Goal: Transaction & Acquisition: Purchase product/service

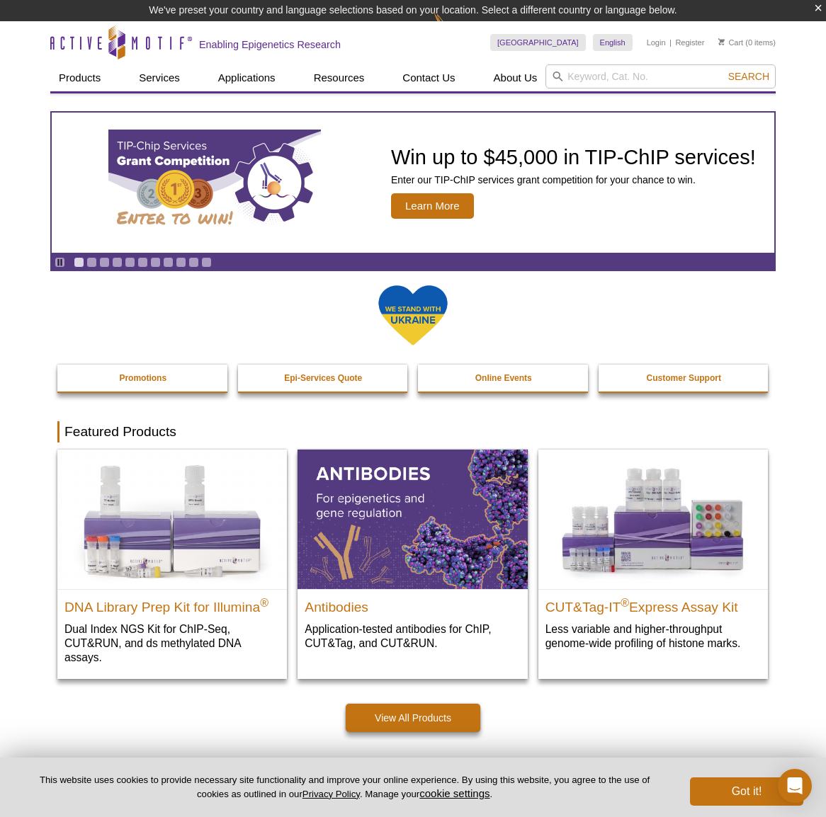
click at [664, 37] on li "Login" at bounding box center [656, 42] width 19 height 17
click at [661, 40] on link "Login" at bounding box center [656, 43] width 19 height 10
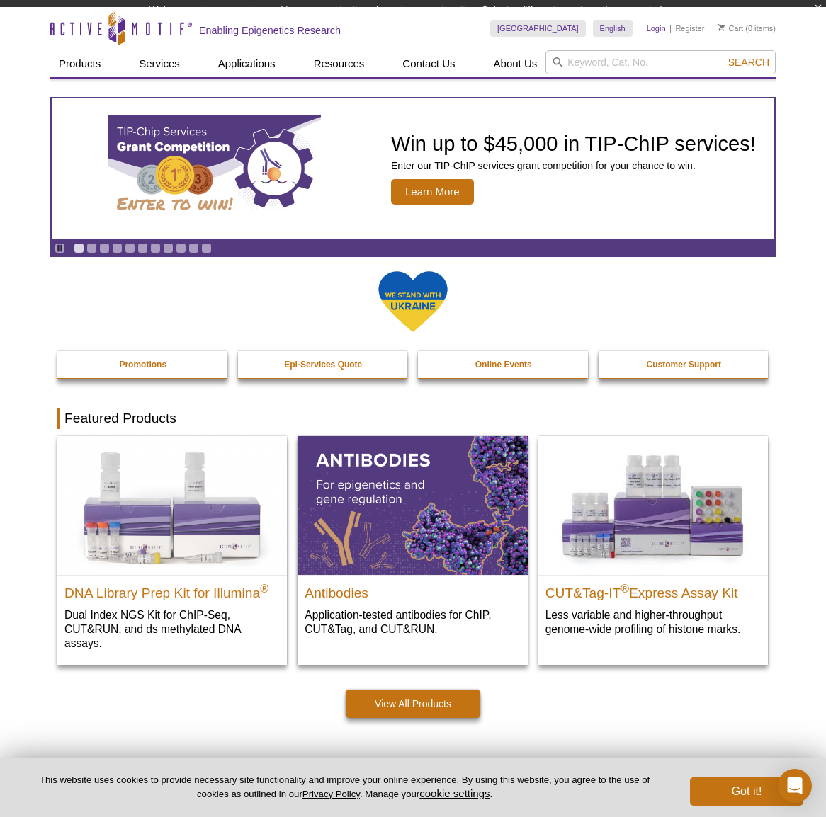
click at [657, 42] on div "United States Australia Austria Belgium Brazil Canada China Czech Republic Denm…" at bounding box center [632, 28] width 285 height 43
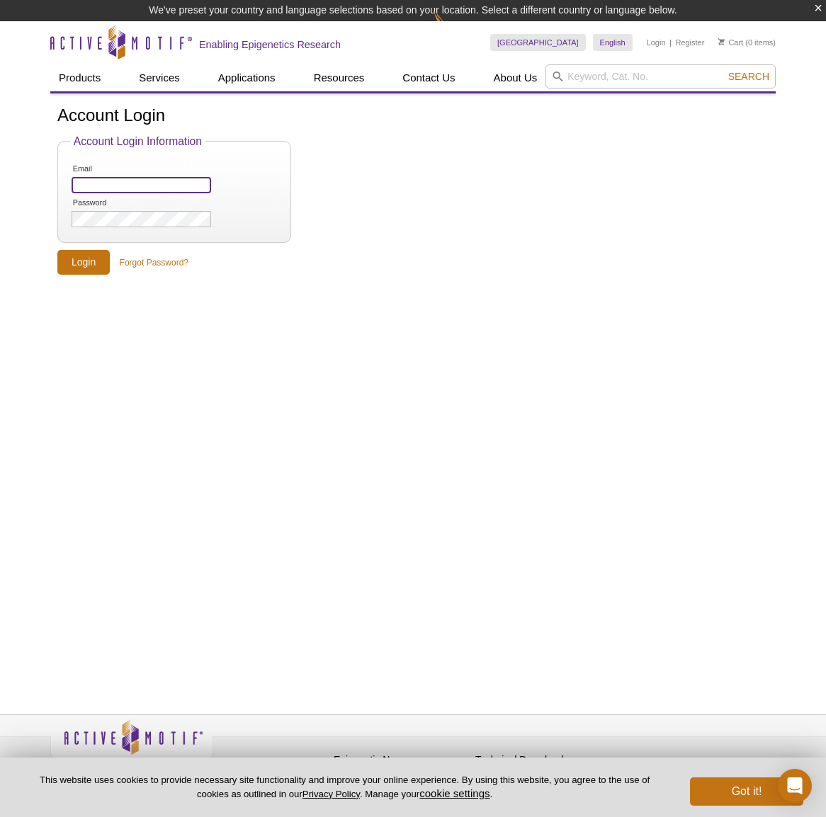
type input "te2168@columbia.edu"
click at [82, 268] on input "Login" at bounding box center [83, 262] width 52 height 25
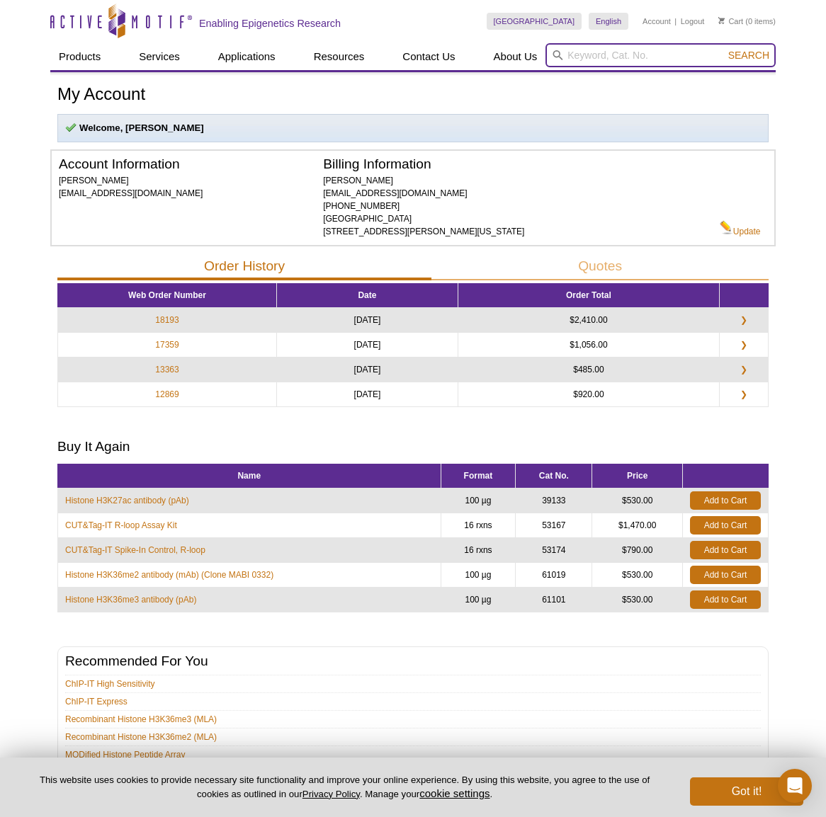
click at [602, 52] on input "search" at bounding box center [660, 55] width 230 height 24
paste input "53167"
type input "53167"
click at [749, 55] on button "Search" at bounding box center [749, 55] width 50 height 13
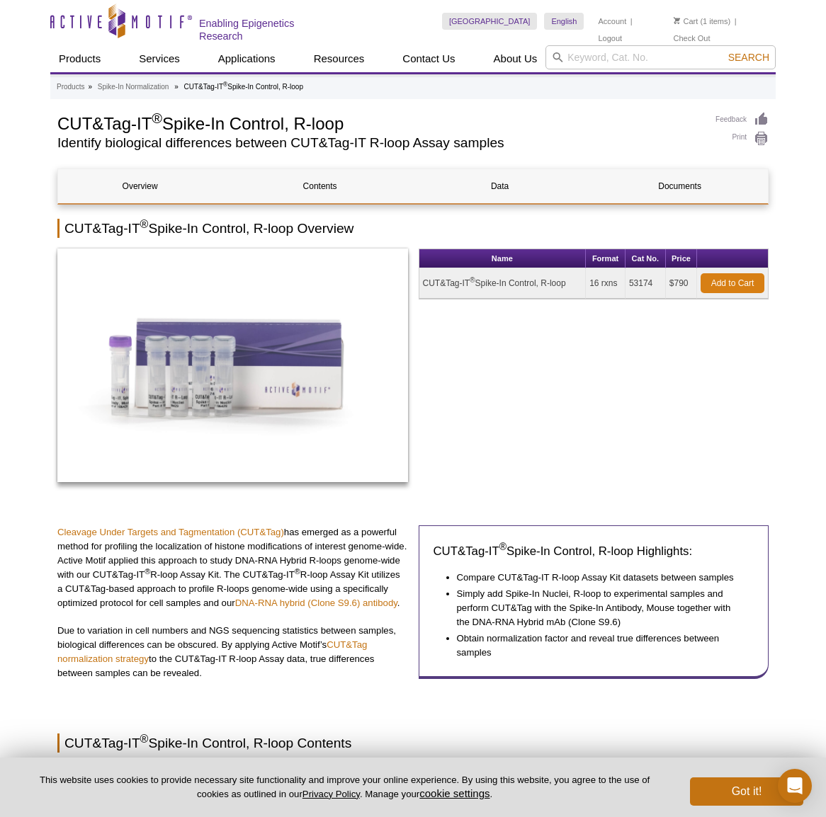
click at [718, 277] on link "Add to Cart" at bounding box center [732, 283] width 64 height 20
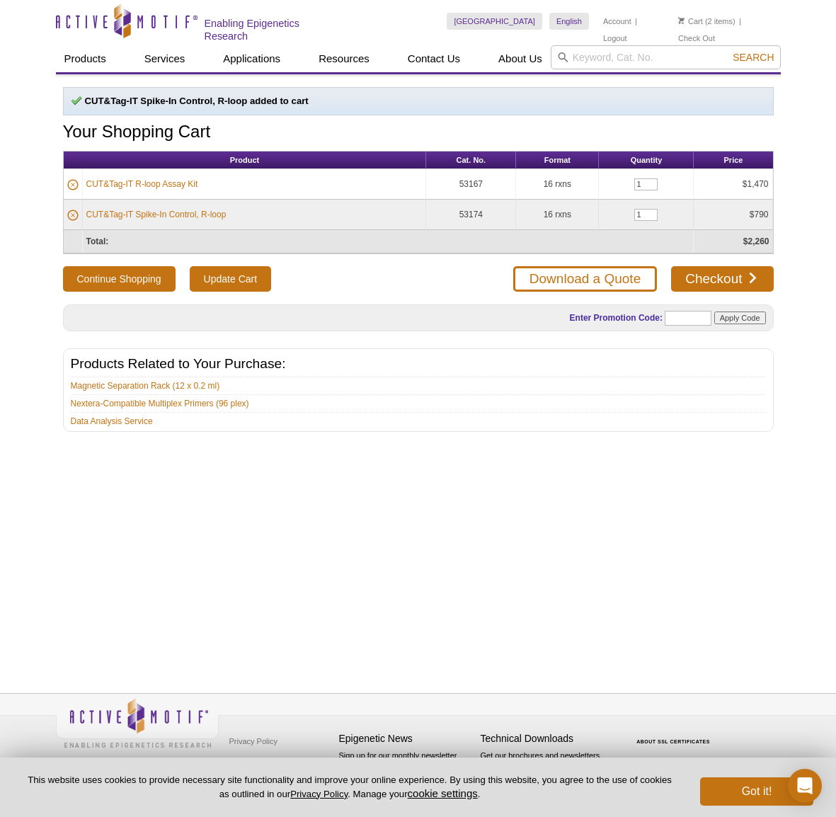
click at [725, 318] on input "Apply Code" at bounding box center [741, 318] width 52 height 13
click at [678, 314] on input "text" at bounding box center [688, 318] width 47 height 15
click at [693, 312] on input "text" at bounding box center [688, 318] width 47 height 15
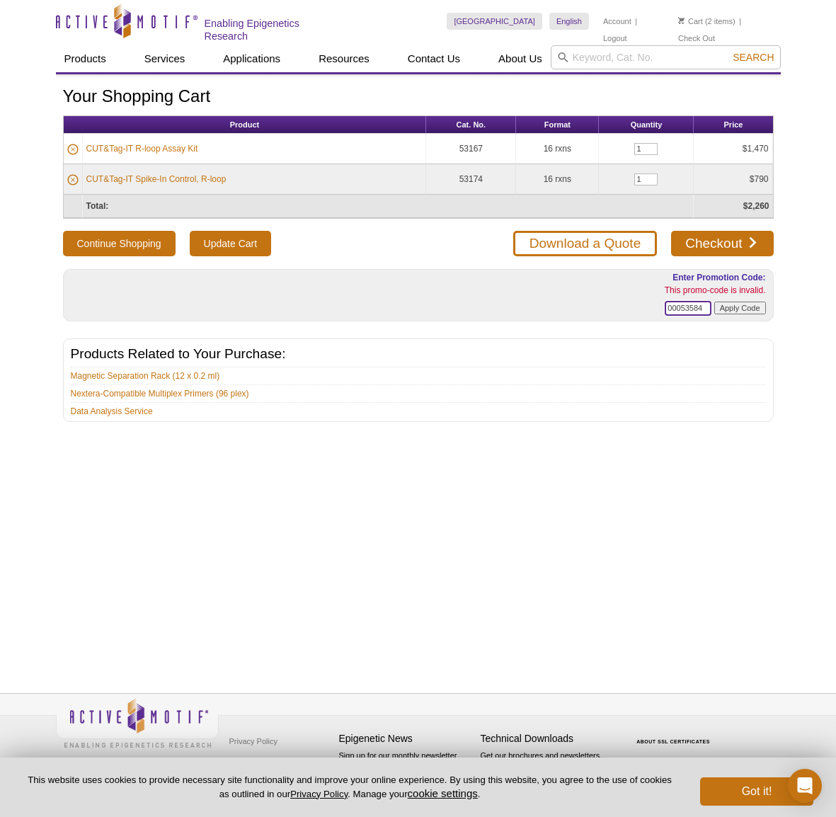
drag, startPoint x: 706, startPoint y: 309, endPoint x: 628, endPoint y: 305, distance: 78.7
click at [630, 306] on form "Enter Promotion Code: This promo-code is invalid. 00053584 Apply Code" at bounding box center [642, 295] width 248 height 48
type input "="
click at [704, 242] on link "Checkout" at bounding box center [722, 243] width 102 height 25
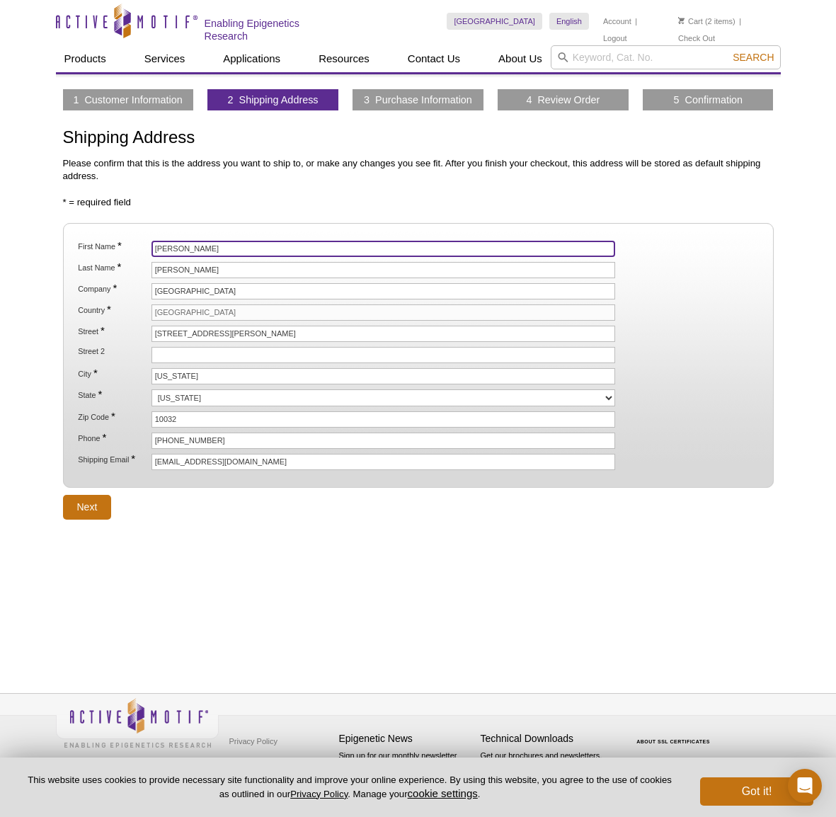
drag, startPoint x: 95, startPoint y: 232, endPoint x: 57, endPoint y: 229, distance: 37.6
type input "Michael"
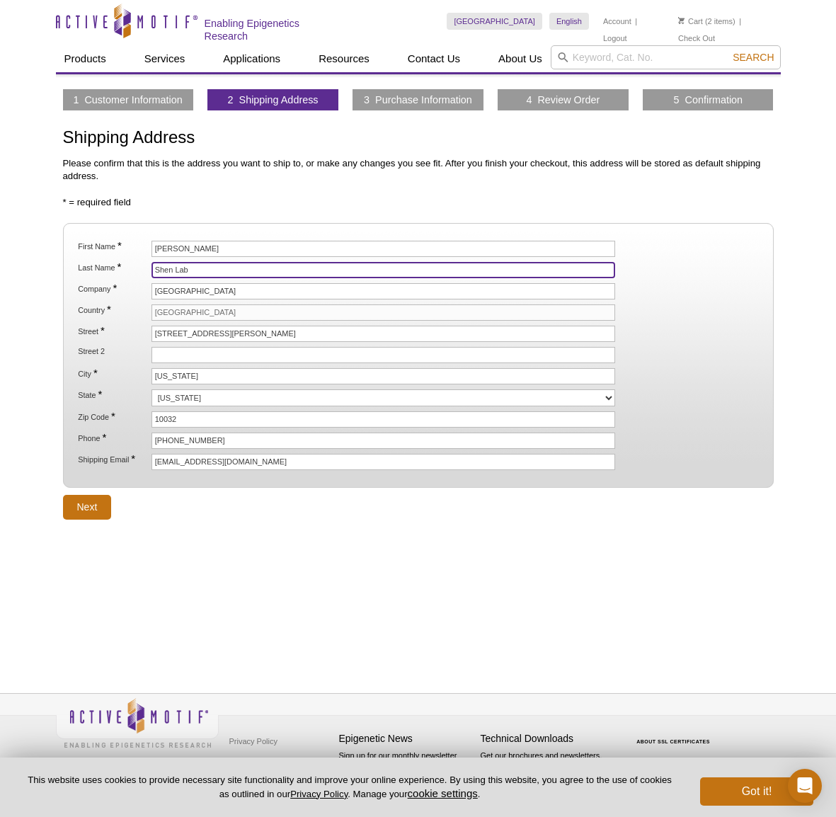
type input "Shen Lab"
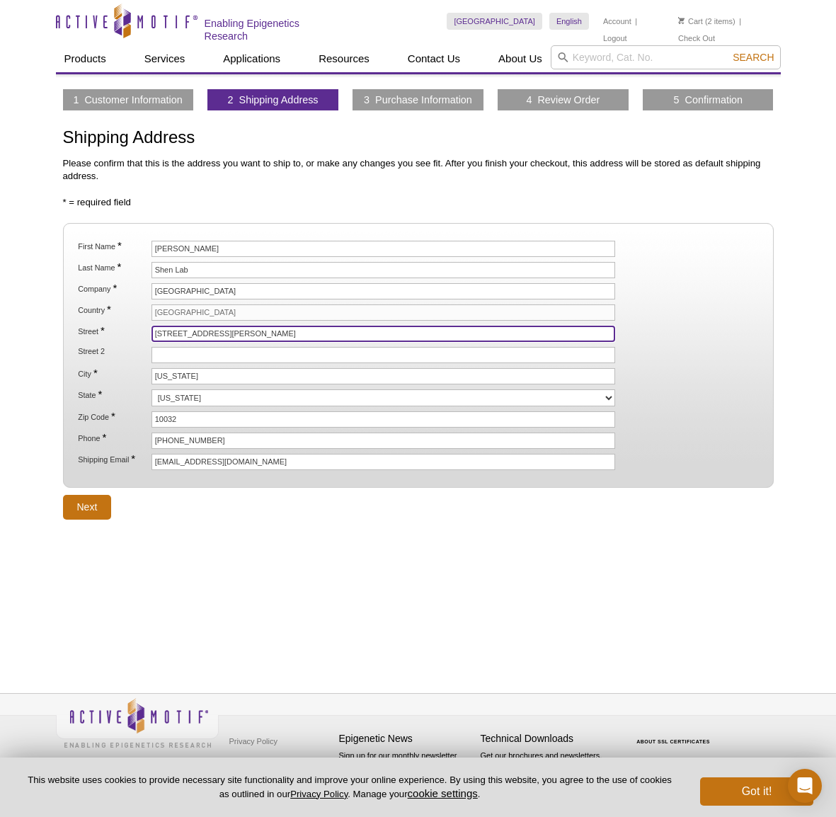
click at [282, 338] on input "[STREET_ADDRESS][PERSON_NAME]" at bounding box center [384, 334] width 465 height 16
drag, startPoint x: 258, startPoint y: 334, endPoint x: 334, endPoint y: 329, distance: 75.9
click at [331, 329] on input "[STREET_ADDRESS][PERSON_NAME]" at bounding box center [384, 334] width 465 height 16
type input "[STREET_ADDRESS][PERSON_NAME]"
drag, startPoint x: 417, startPoint y: 478, endPoint x: 310, endPoint y: 456, distance: 109.9
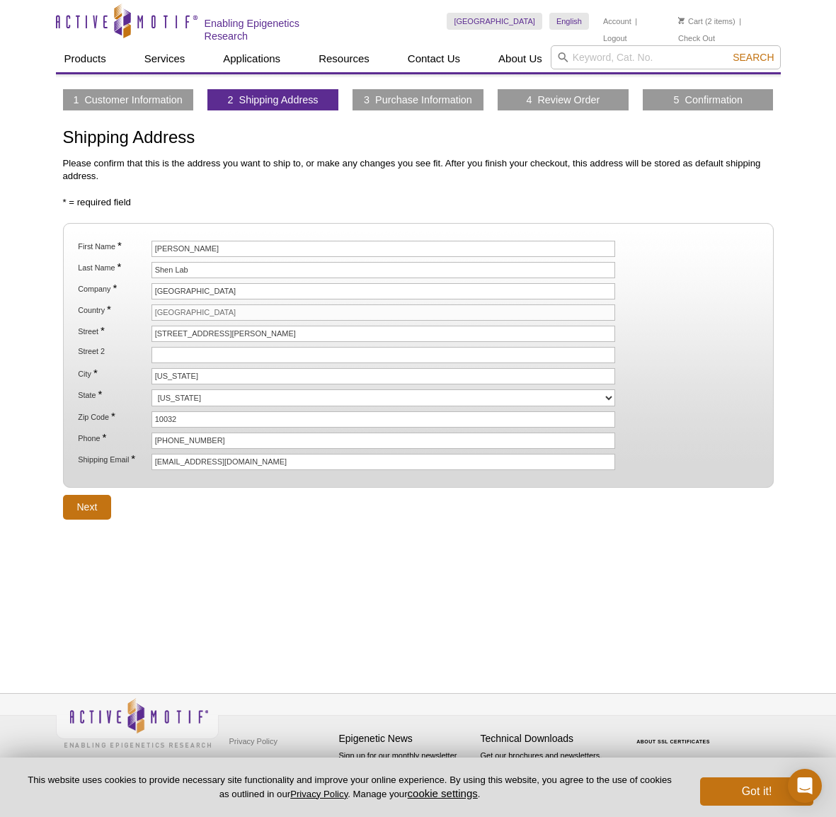
click at [409, 475] on fieldset "First Name * Michael Last Name * Shen Lab Company * Columbia University Country…" at bounding box center [418, 355] width 711 height 265
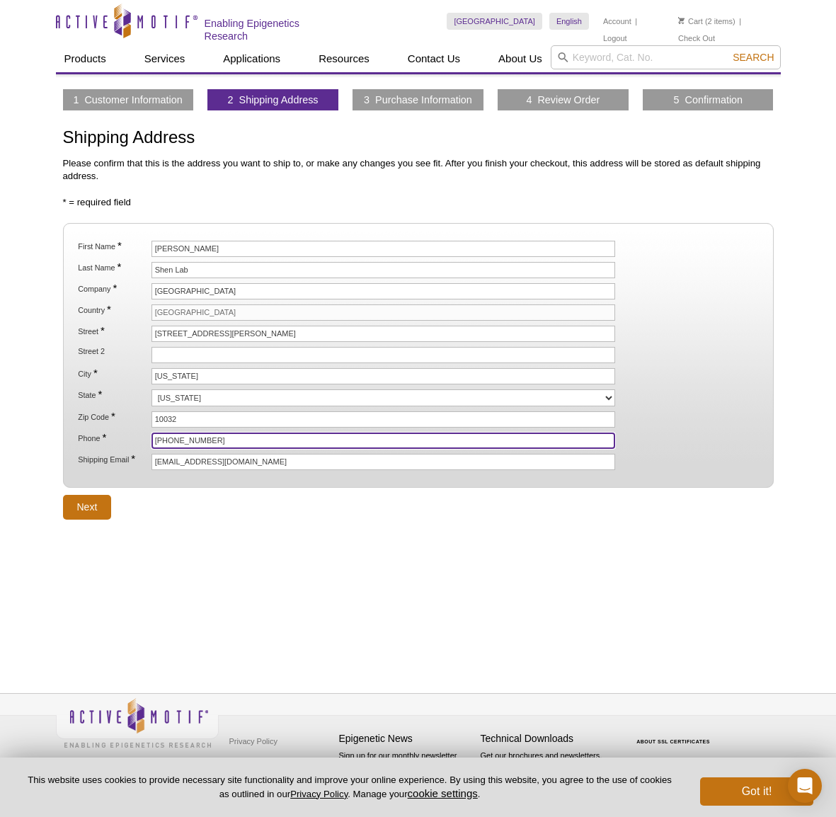
drag, startPoint x: 188, startPoint y: 436, endPoint x: 271, endPoint y: 421, distance: 83.4
click at [181, 433] on input "[PHONE_NUMBER]" at bounding box center [384, 441] width 465 height 16
drag, startPoint x: 239, startPoint y: 434, endPoint x: 248, endPoint y: 433, distance: 8.5
click at [247, 433] on input "[PHONE_NUMBER]" at bounding box center [384, 441] width 465 height 16
type input "[PHONE_NUMBER]"
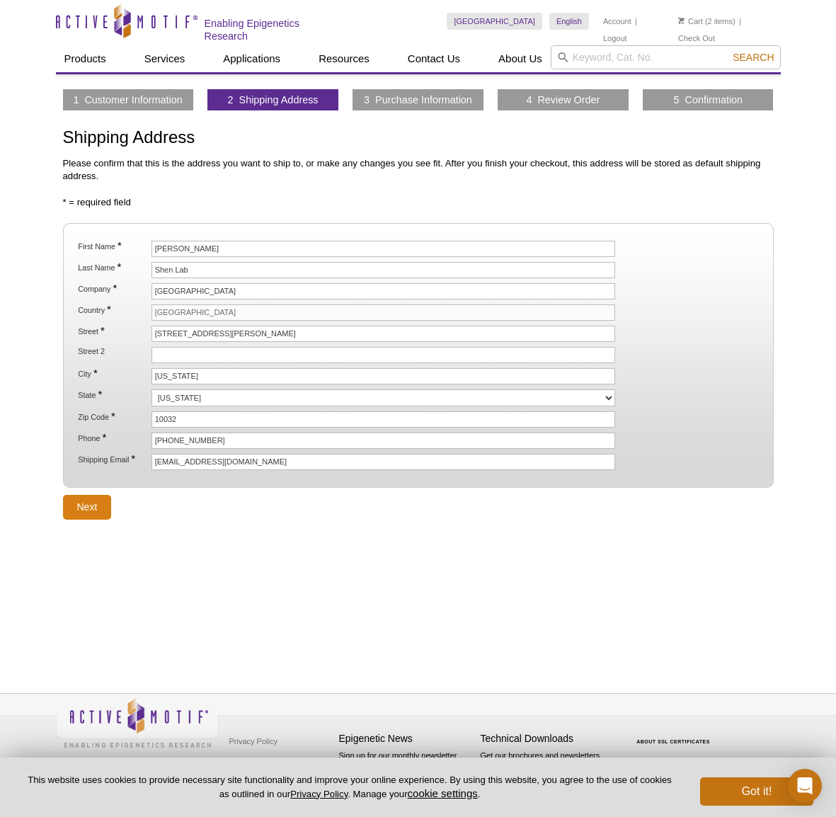
click at [82, 508] on input "Next" at bounding box center [87, 507] width 49 height 25
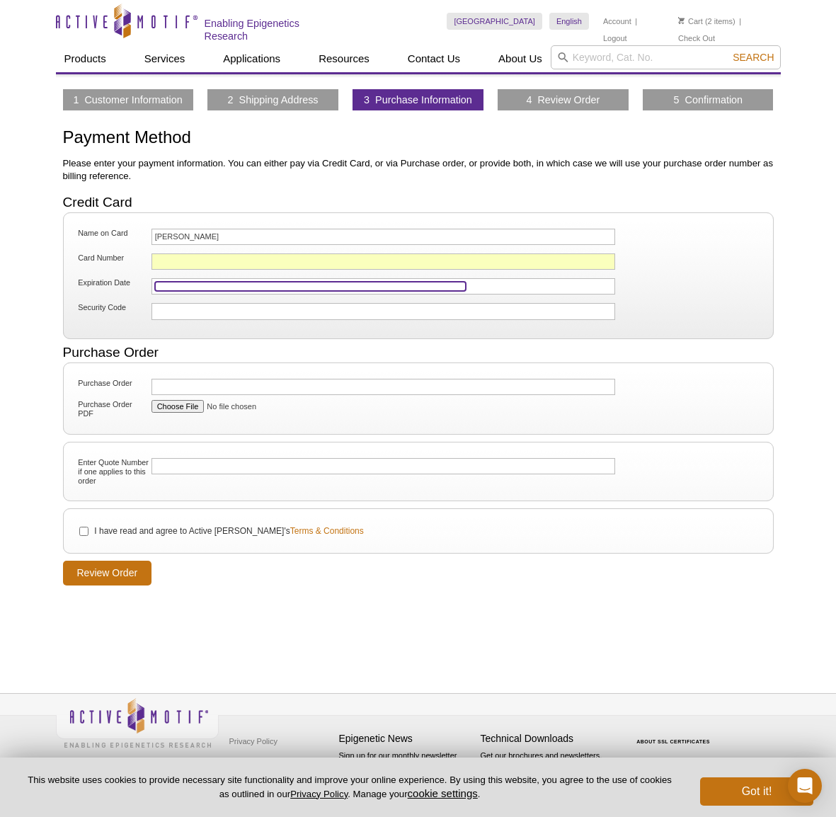
click at [176, 290] on iframe at bounding box center [310, 286] width 311 height 9
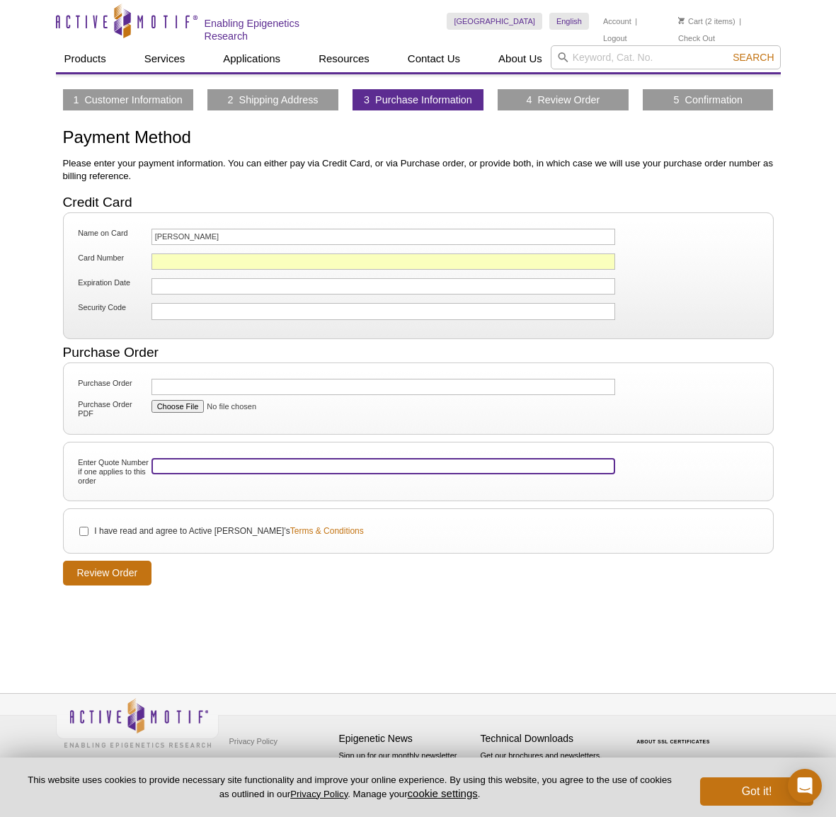
paste input "00053584"
type input "00053584"
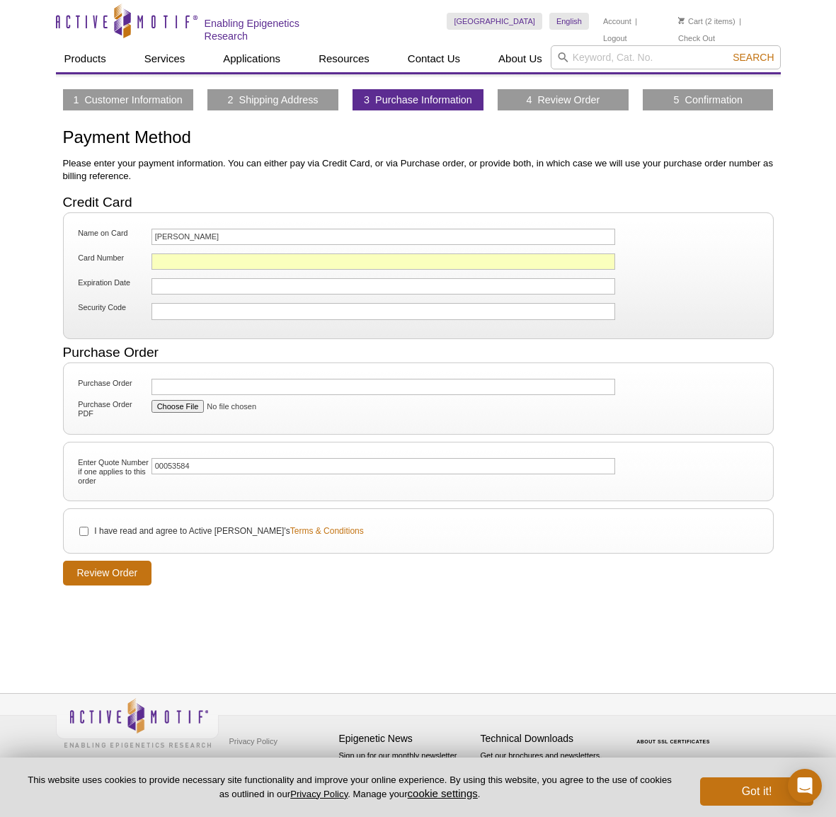
drag, startPoint x: 380, startPoint y: 583, endPoint x: 261, endPoint y: 561, distance: 121.0
click at [380, 583] on form "Credit Card Name on Card Teresa Esteves Card Number Expiration Date Security Co…" at bounding box center [418, 391] width 711 height 390
click at [140, 520] on fieldset "I have read and agree to Active Motif's Terms & Conditions" at bounding box center [418, 531] width 711 height 45
click at [123, 531] on label "I have read and agree to Active Motif's Terms & Conditions" at bounding box center [228, 531] width 271 height 13
click at [89, 531] on input "I have read and agree to Active Motif's Terms & Conditions" at bounding box center [83, 531] width 9 height 9
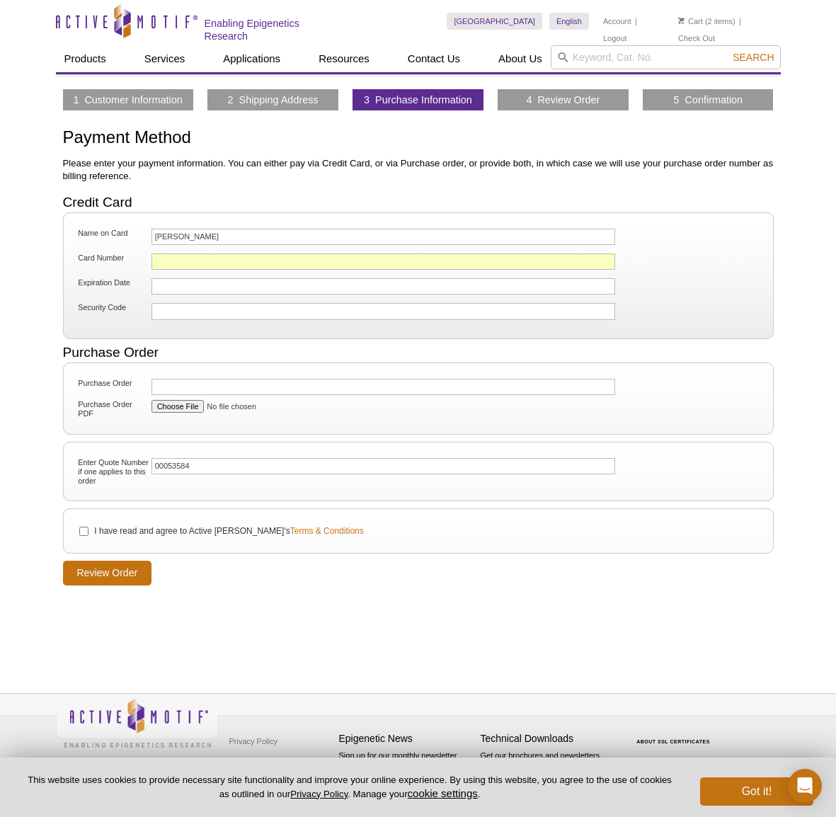
checkbox input "true"
click at [96, 577] on input "Review Order" at bounding box center [107, 573] width 89 height 25
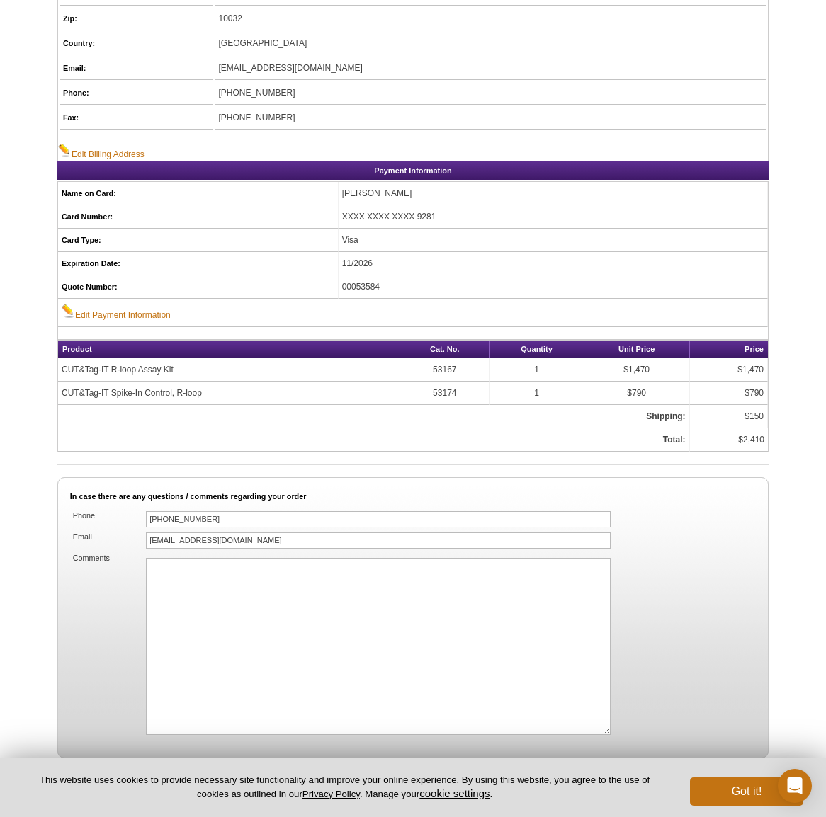
scroll to position [655, 0]
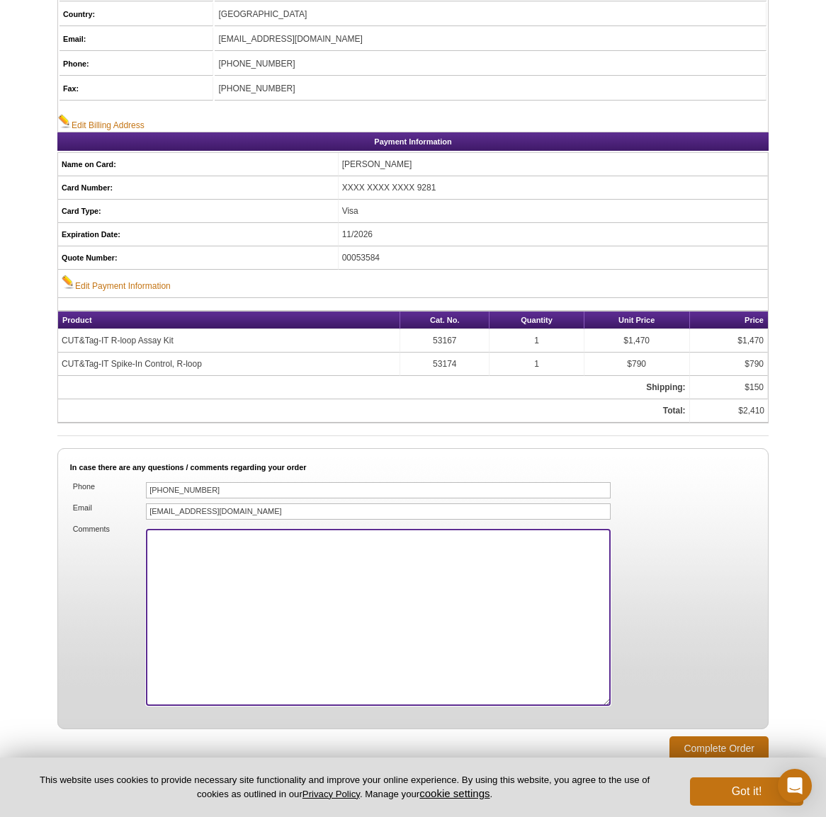
click at [405, 580] on textarea "Comments" at bounding box center [378, 617] width 465 height 177
type textarea "u"
paste textarea "00053584"
type textarea "Quote 00053584 for 5% off"
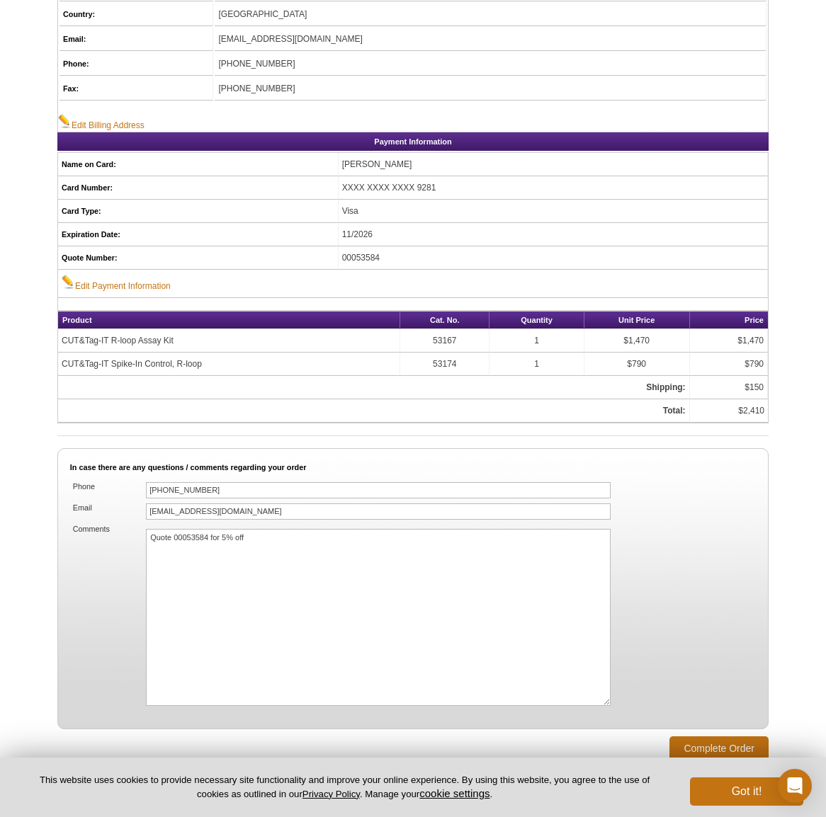
click at [729, 599] on li "Comments Quote 00053584 for 5% off" at bounding box center [413, 618] width 686 height 191
click at [692, 744] on input "Complete Order" at bounding box center [718, 749] width 99 height 25
